Goal: Transaction & Acquisition: Book appointment/travel/reservation

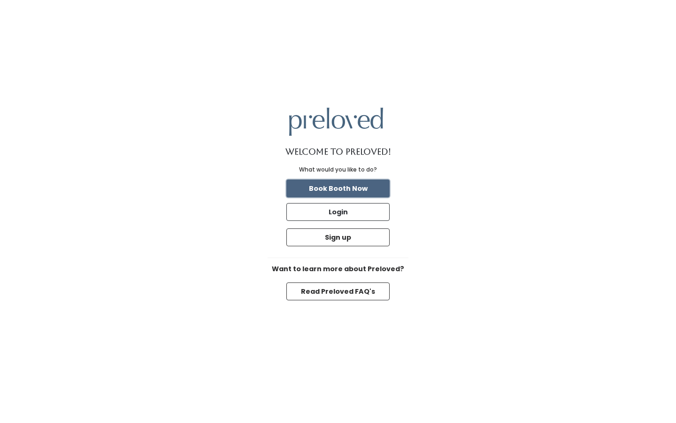
click at [332, 188] on button "Book Booth Now" at bounding box center [337, 188] width 103 height 18
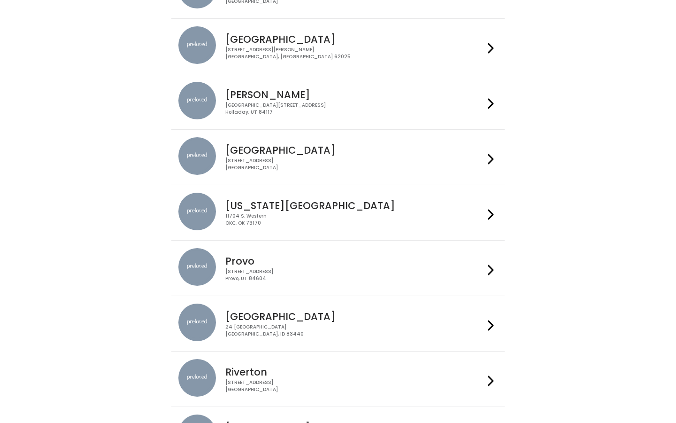
scroll to position [133, 0]
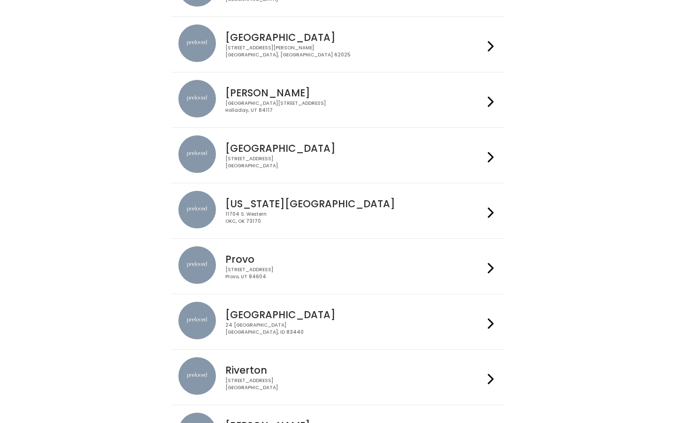
click at [286, 275] on div "230 W Cougar Blvd Provo, UT 84604" at bounding box center [354, 273] width 258 height 14
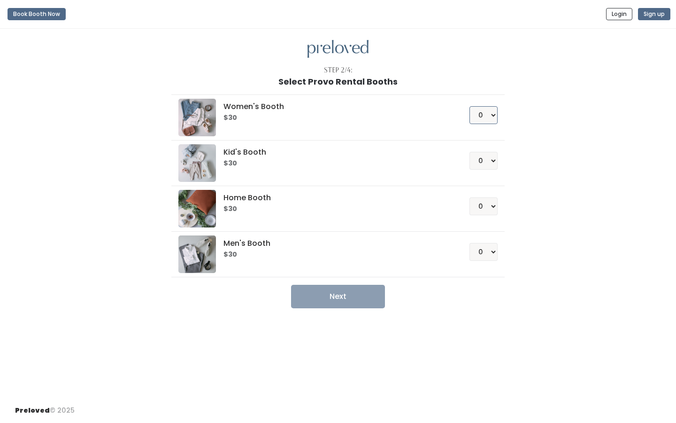
click at [491, 114] on select "0 1 2 3 4" at bounding box center [484, 115] width 28 height 18
select select "1"
click at [470, 106] on select "0 1 2 3 4" at bounding box center [484, 115] width 28 height 18
click at [344, 295] on button "Next" at bounding box center [338, 296] width 94 height 23
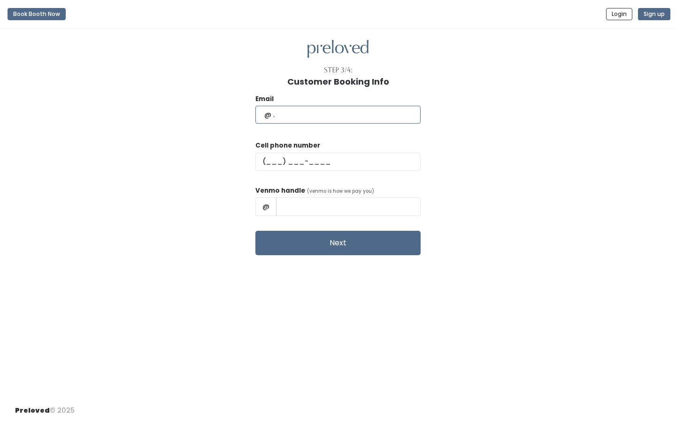
click at [320, 116] on input "text" at bounding box center [337, 115] width 165 height 18
type input "morganstapley@gmail.com"
type input "(925) 322-7479"
type input "Morgan Stapley"
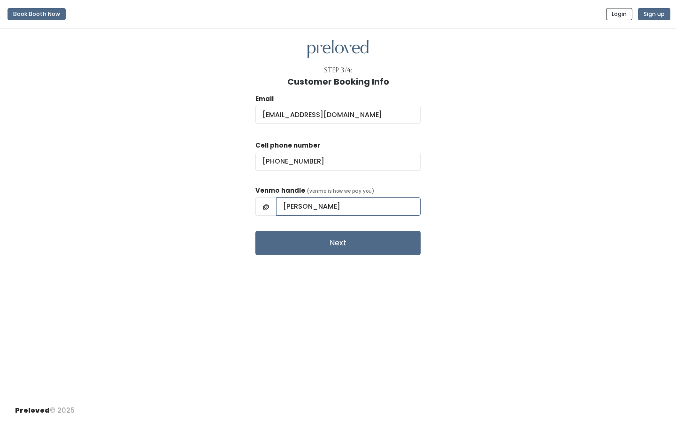
drag, startPoint x: 372, startPoint y: 201, endPoint x: 293, endPoint y: 200, distance: 78.9
click at [293, 200] on div "@ Morgan Stapley" at bounding box center [337, 206] width 165 height 18
click at [277, 203] on span "@" at bounding box center [265, 206] width 21 height 18
click at [318, 205] on input "Morgan Stapley" at bounding box center [348, 206] width 145 height 18
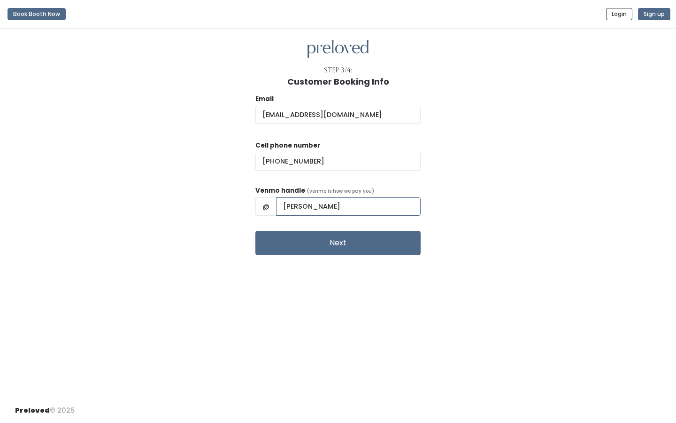
click at [318, 205] on input "Morgan Stapley" at bounding box center [348, 206] width 145 height 18
type input "morganstapley"
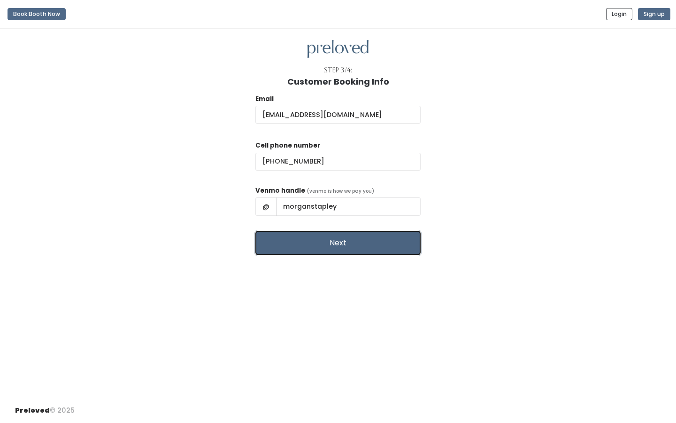
click at [335, 248] on button "Next" at bounding box center [337, 243] width 165 height 24
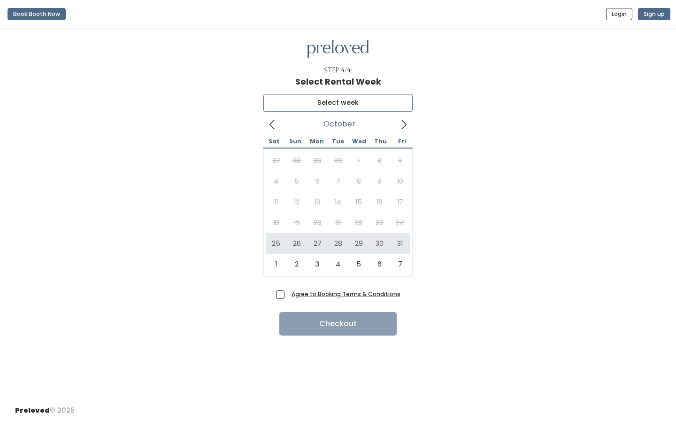
type input "[DATE] to [DATE]"
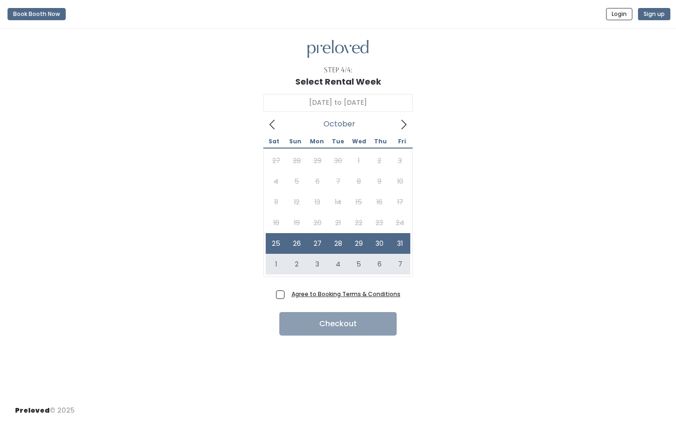
click at [288, 295] on span "Agree to Booking Terms & Conditions" at bounding box center [344, 293] width 113 height 9
click at [288, 295] on input "Agree to Booking Terms & Conditions" at bounding box center [291, 292] width 6 height 6
checkbox input "true"
click at [294, 324] on button "Checkout" at bounding box center [337, 323] width 117 height 23
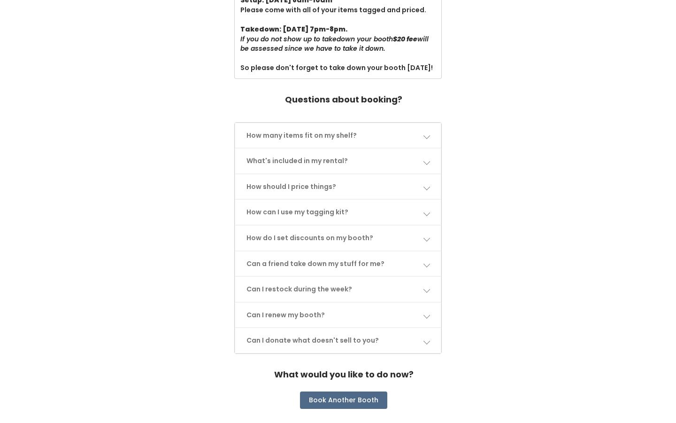
scroll to position [378, 0]
click at [416, 178] on link "How should I price things?" at bounding box center [338, 187] width 206 height 25
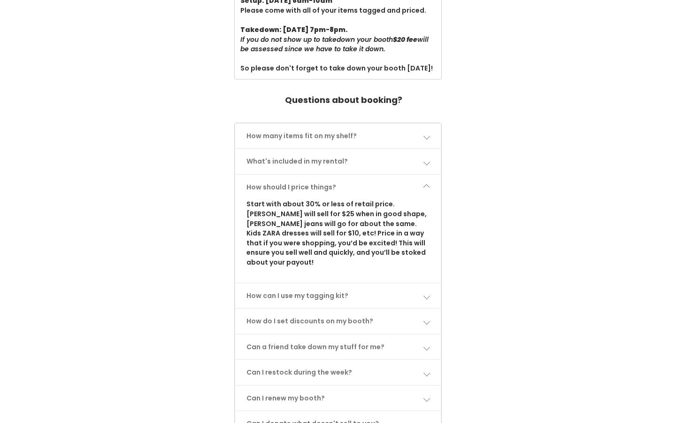
click at [417, 179] on link "How should I price things?" at bounding box center [338, 187] width 206 height 25
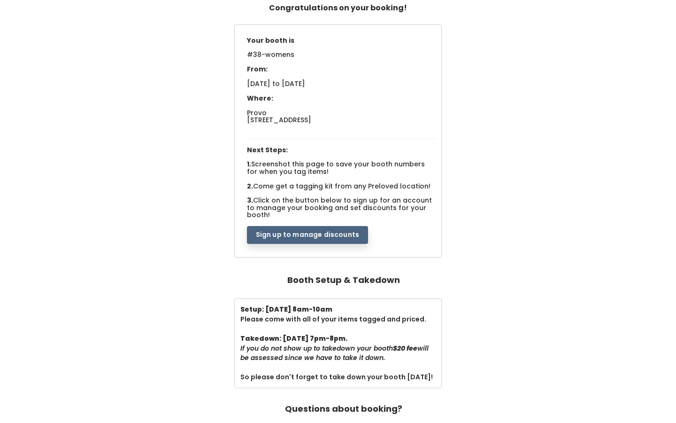
scroll to position [396, 0]
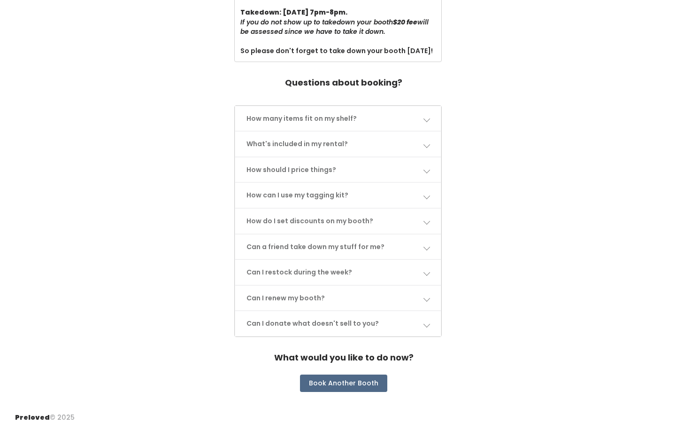
click at [347, 292] on link "Can I renew my booth?" at bounding box center [338, 298] width 206 height 25
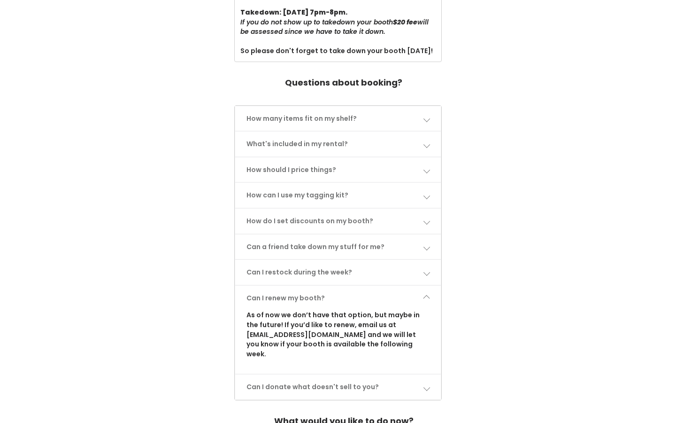
click at [348, 291] on link "Can I renew my booth?" at bounding box center [338, 298] width 206 height 25
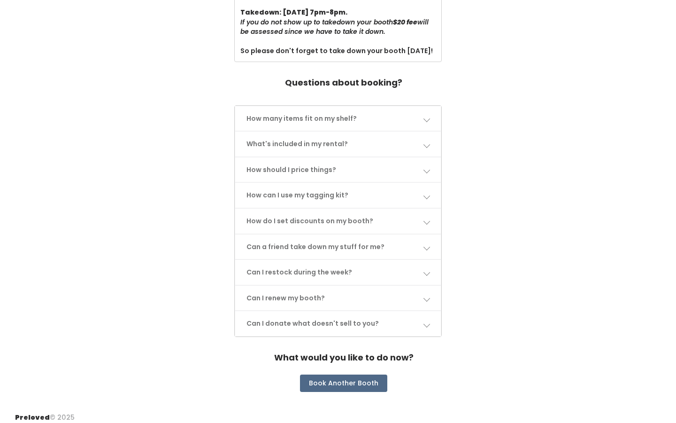
click at [349, 274] on link "Can I restock during the week?" at bounding box center [338, 272] width 206 height 25
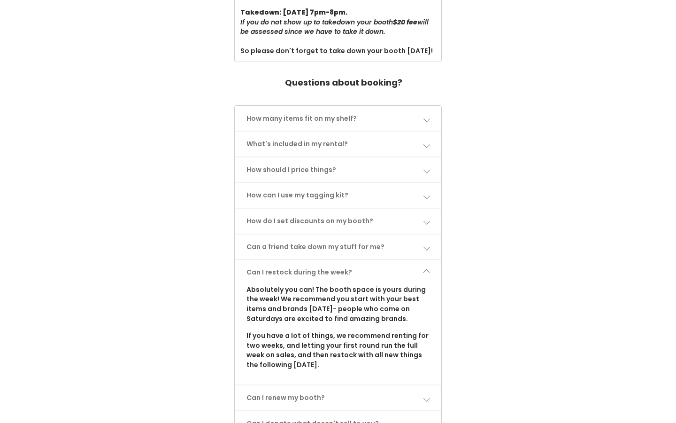
click at [352, 263] on link "Can I restock during the week?" at bounding box center [338, 272] width 206 height 25
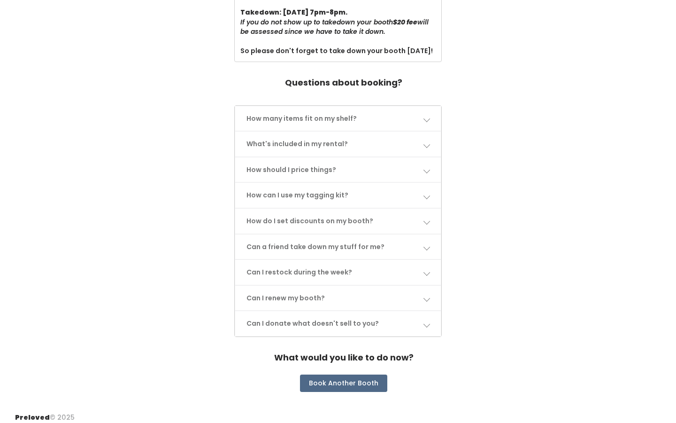
click at [351, 242] on link "Can a friend take down my stuff for me?" at bounding box center [338, 246] width 206 height 25
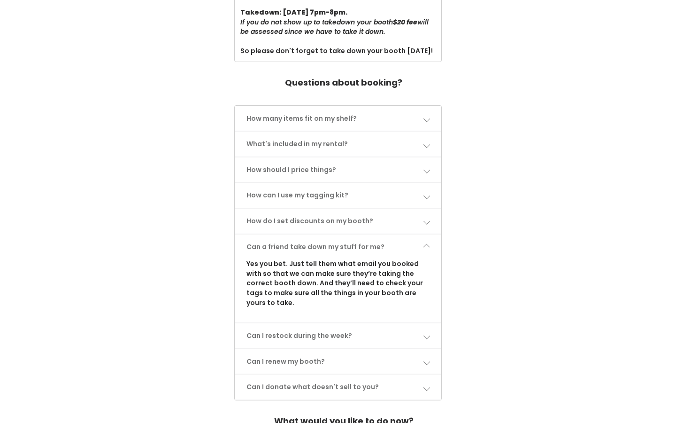
click at [351, 241] on link "Can a friend take down my stuff for me?" at bounding box center [338, 246] width 206 height 25
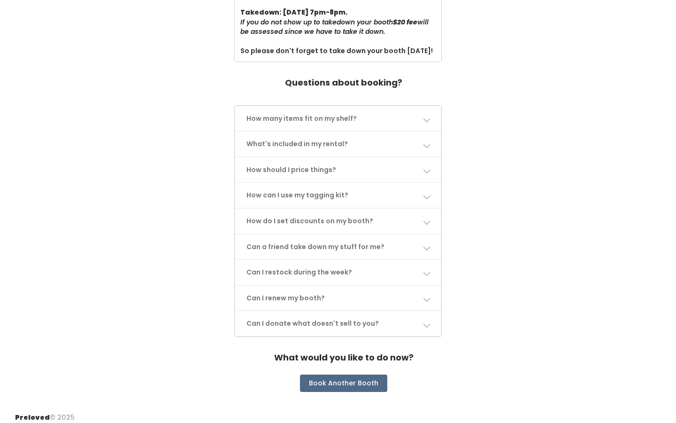
click at [353, 210] on link "How do I set discounts on my booth?" at bounding box center [338, 220] width 206 height 25
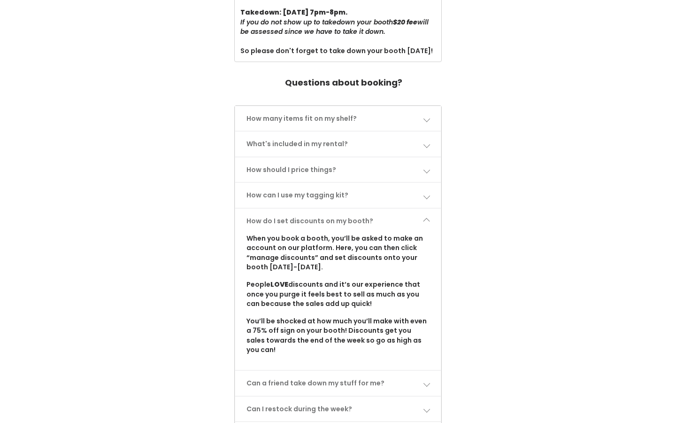
click at [354, 211] on link "How do I set discounts on my booth?" at bounding box center [338, 220] width 206 height 25
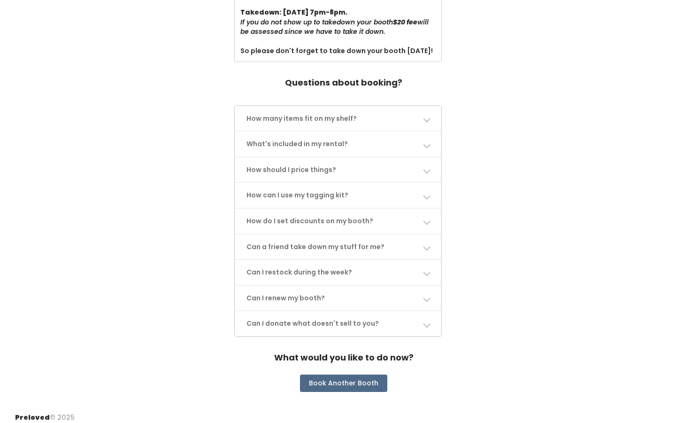
click at [372, 286] on link "Can I renew my booth?" at bounding box center [338, 298] width 206 height 25
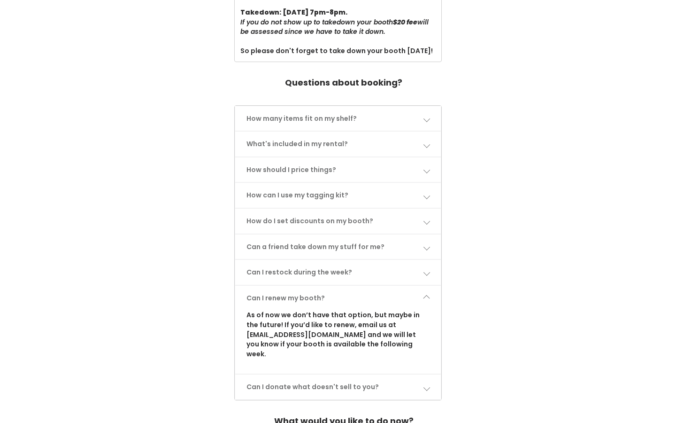
click at [372, 286] on link "Can I renew my booth?" at bounding box center [338, 298] width 206 height 25
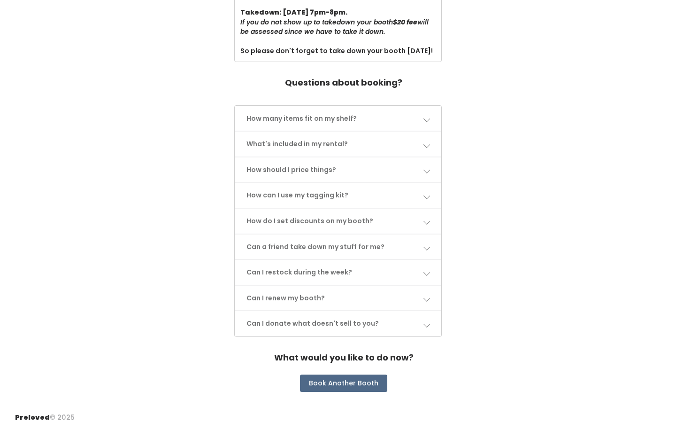
click at [374, 319] on link "Can I donate what doesn't sell to you?" at bounding box center [338, 323] width 206 height 25
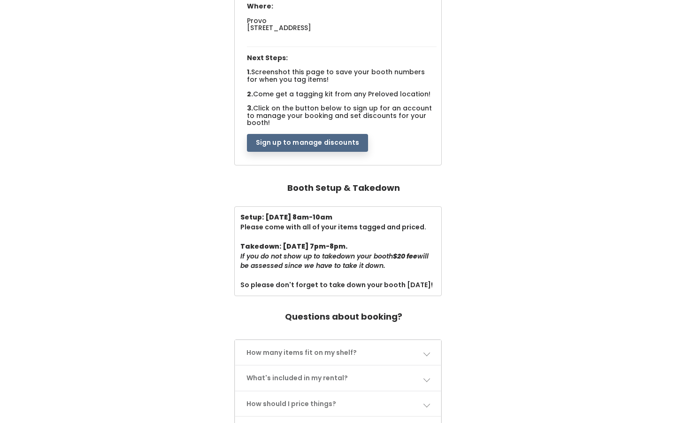
scroll to position [0, 0]
